Goal: Information Seeking & Learning: Find contact information

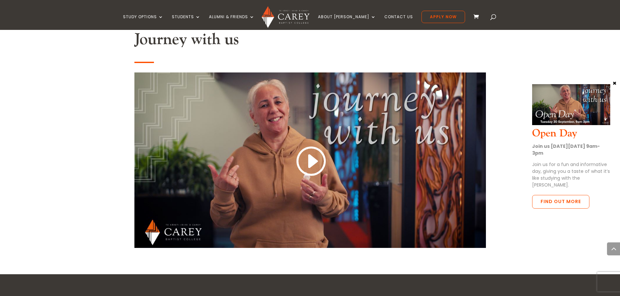
scroll to position [683, 0]
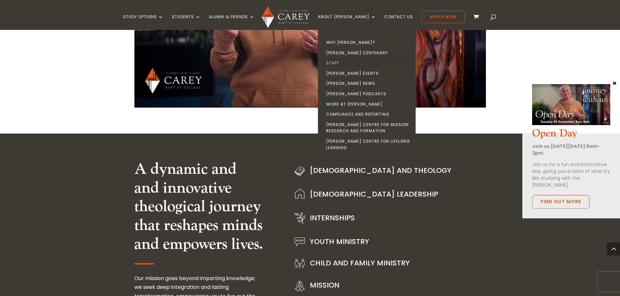
click at [344, 63] on link "Staff" at bounding box center [369, 63] width 98 height 10
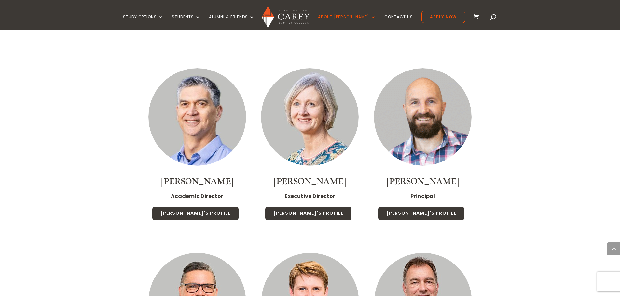
scroll to position [488, 0]
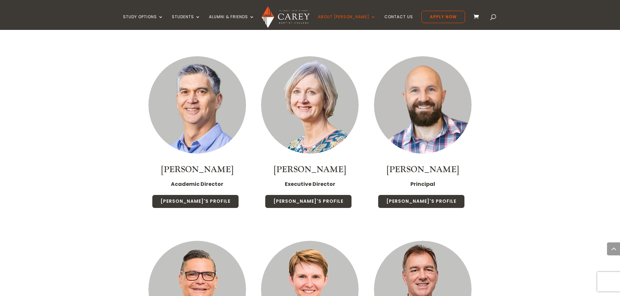
click at [312, 126] on img at bounding box center [310, 105] width 98 height 98
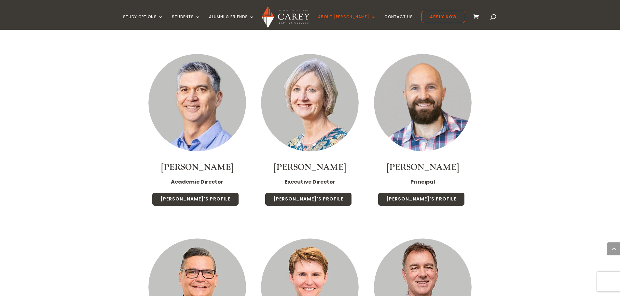
scroll to position [423, 0]
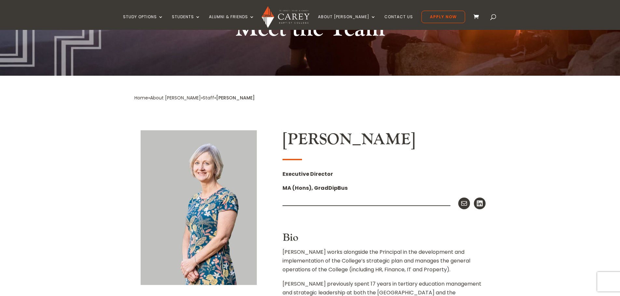
scroll to position [75, 0]
